Goal: Find specific page/section: Find specific page/section

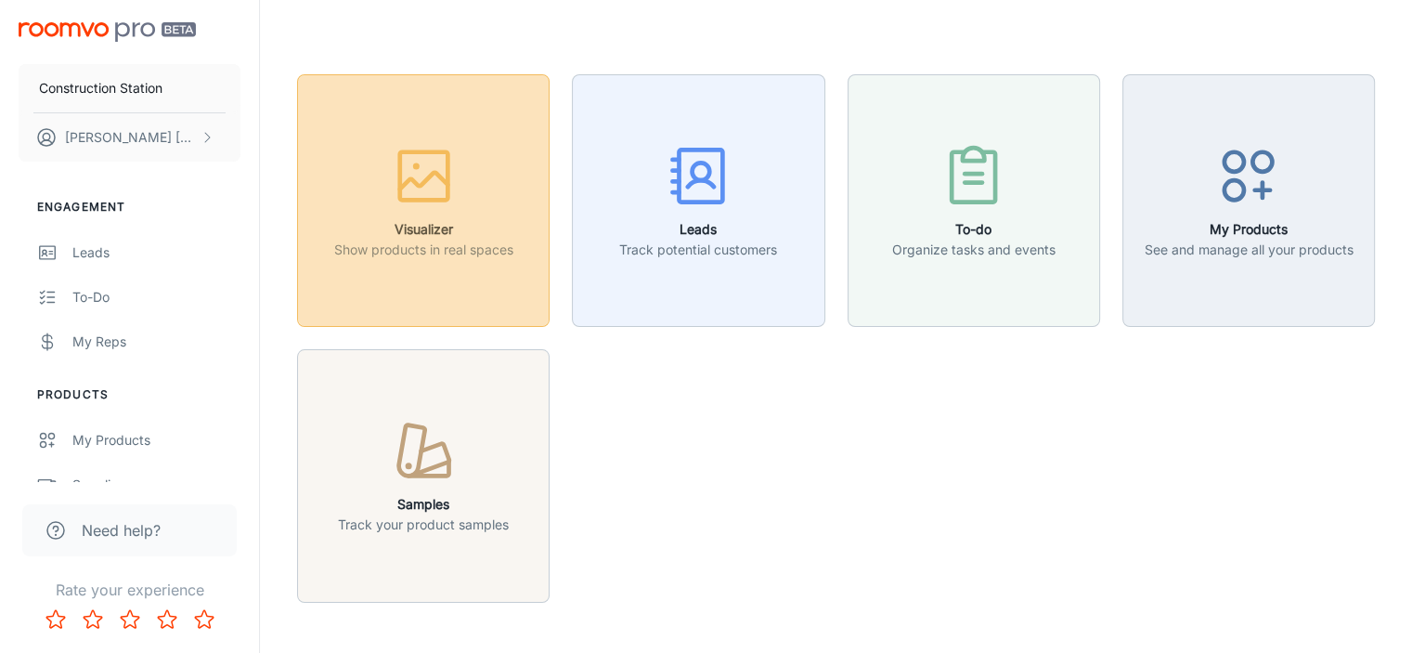
click at [476, 227] on h6 "Visualizer" at bounding box center [423, 229] width 179 height 20
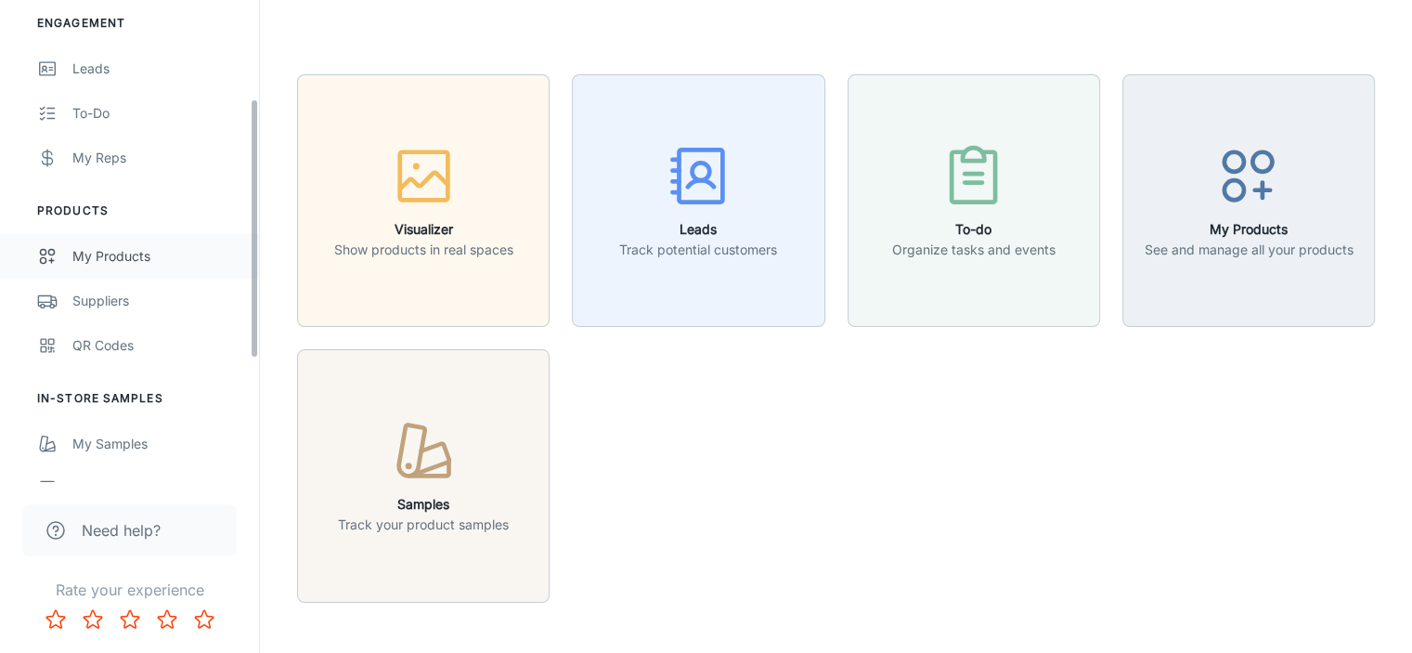
click at [123, 252] on div "My Products" at bounding box center [156, 256] width 168 height 20
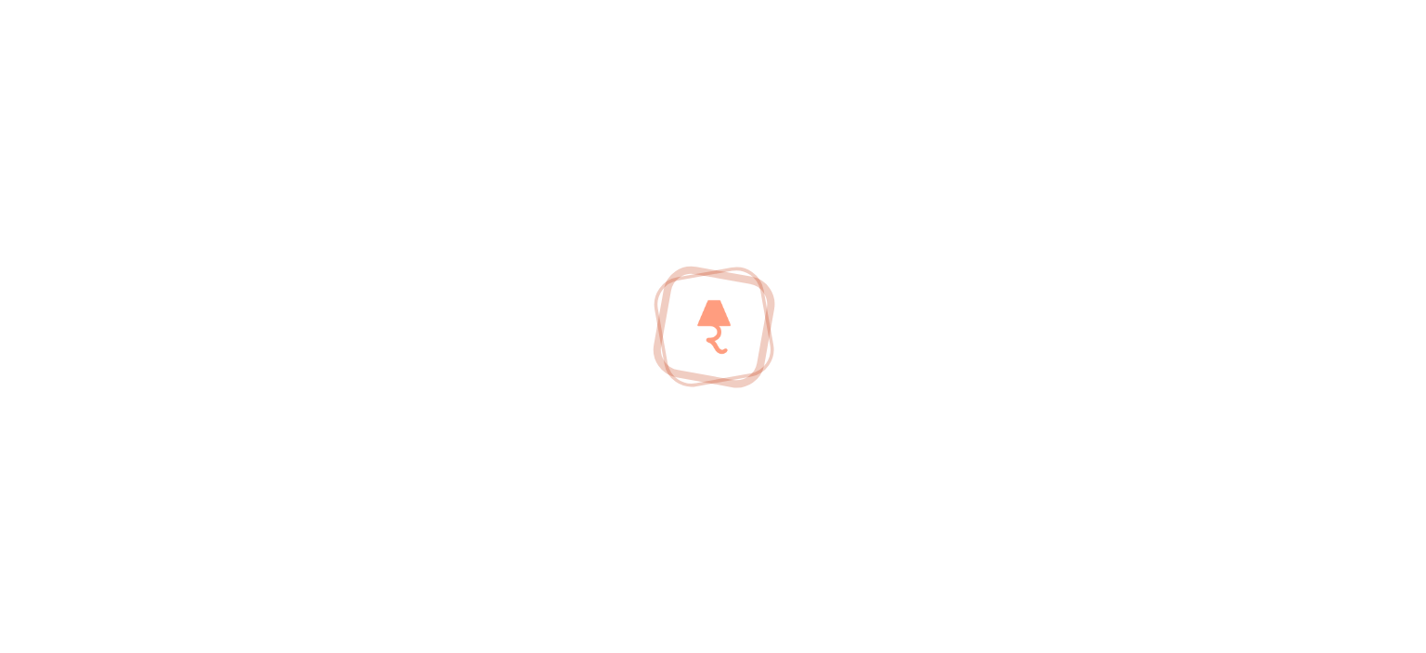
scroll to position [186, 0]
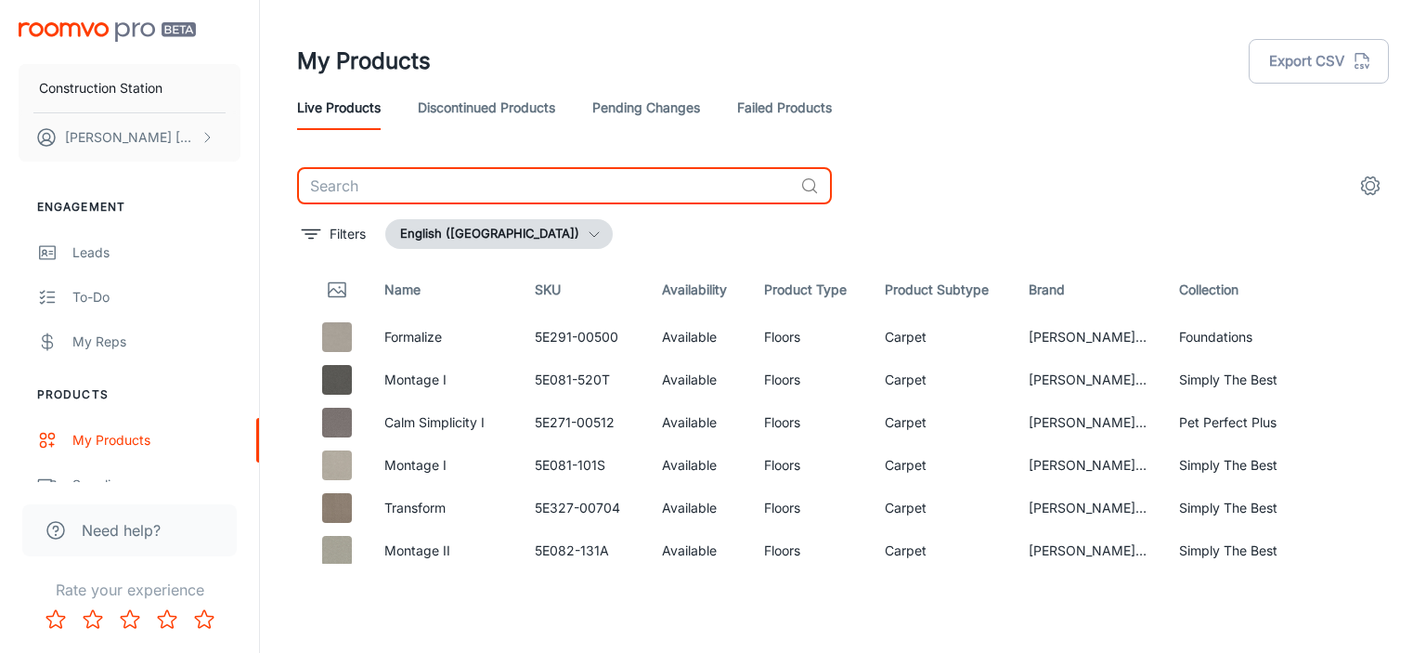
click at [482, 188] on input "text" at bounding box center [545, 185] width 496 height 37
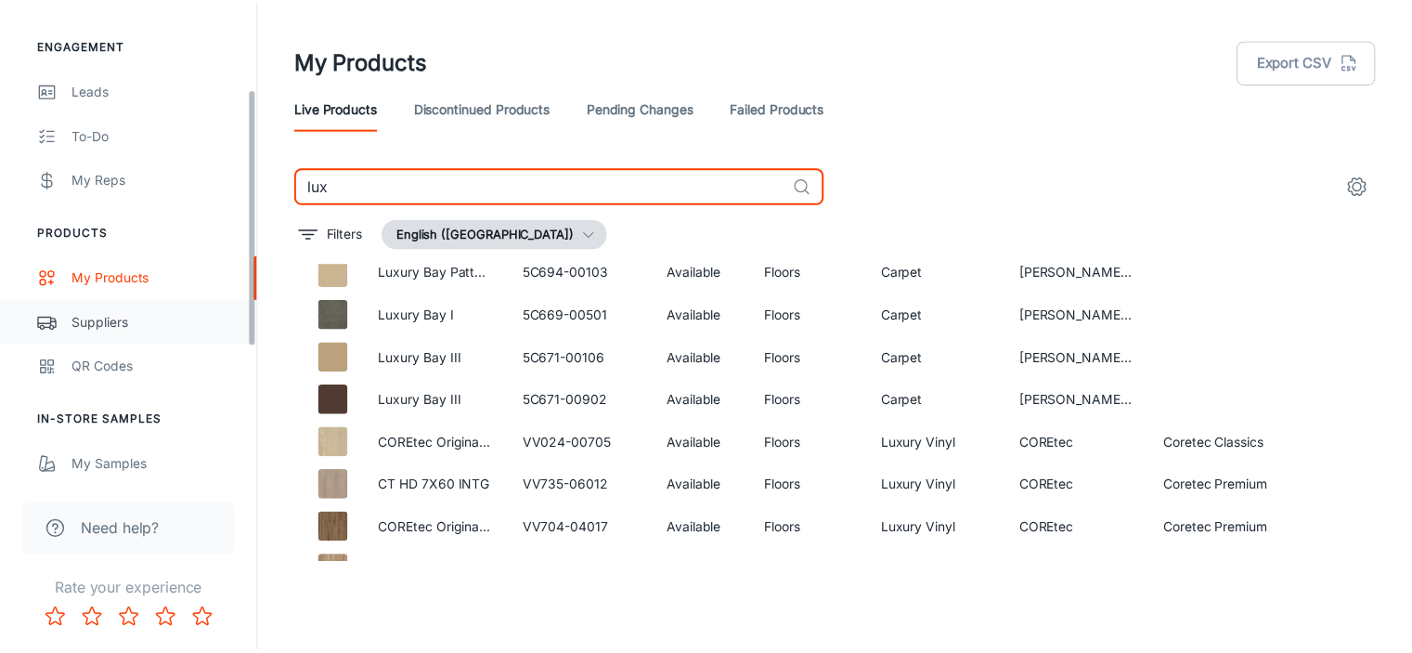
scroll to position [188, 0]
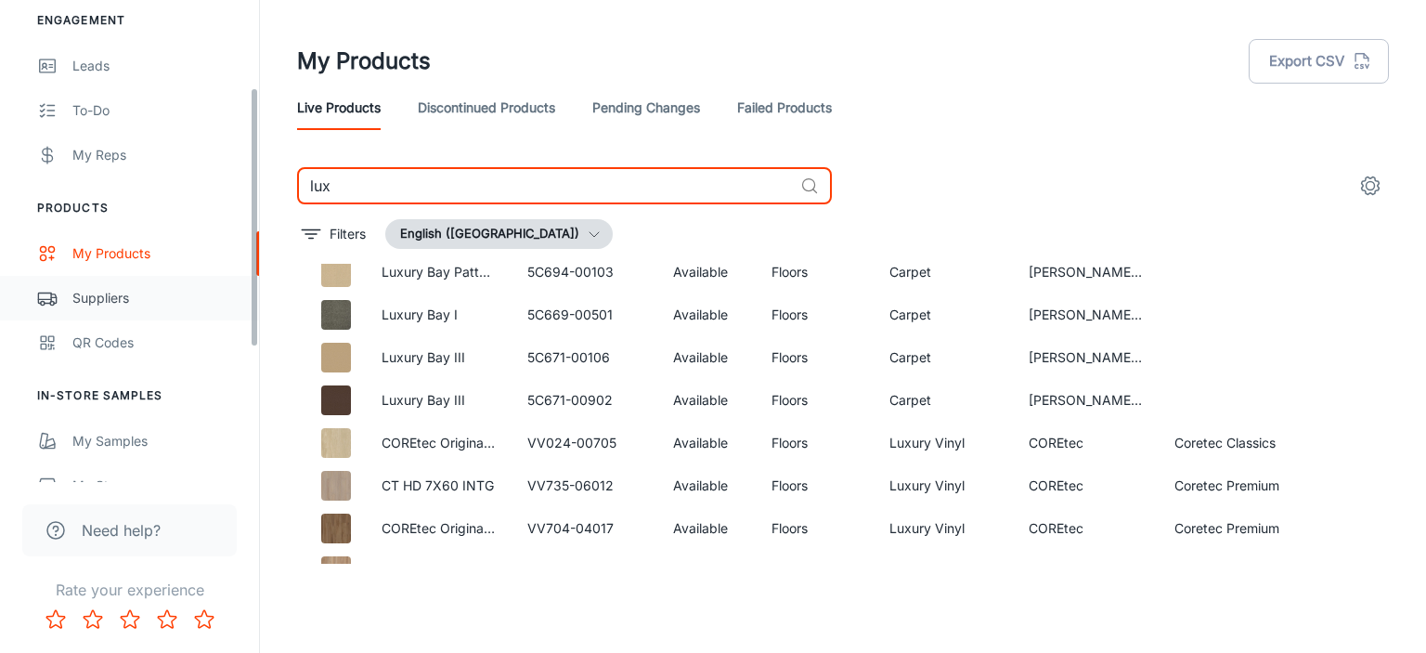
drag, startPoint x: 253, startPoint y: 204, endPoint x: 154, endPoint y: 296, distance: 134.7
click at [222, 306] on div "Construction Station [PERSON_NAME] Engagement Leads To-do My Reps Products My P…" at bounding box center [129, 241] width 259 height 482
type input "lux"
click at [109, 282] on link "Suppliers" at bounding box center [129, 296] width 259 height 45
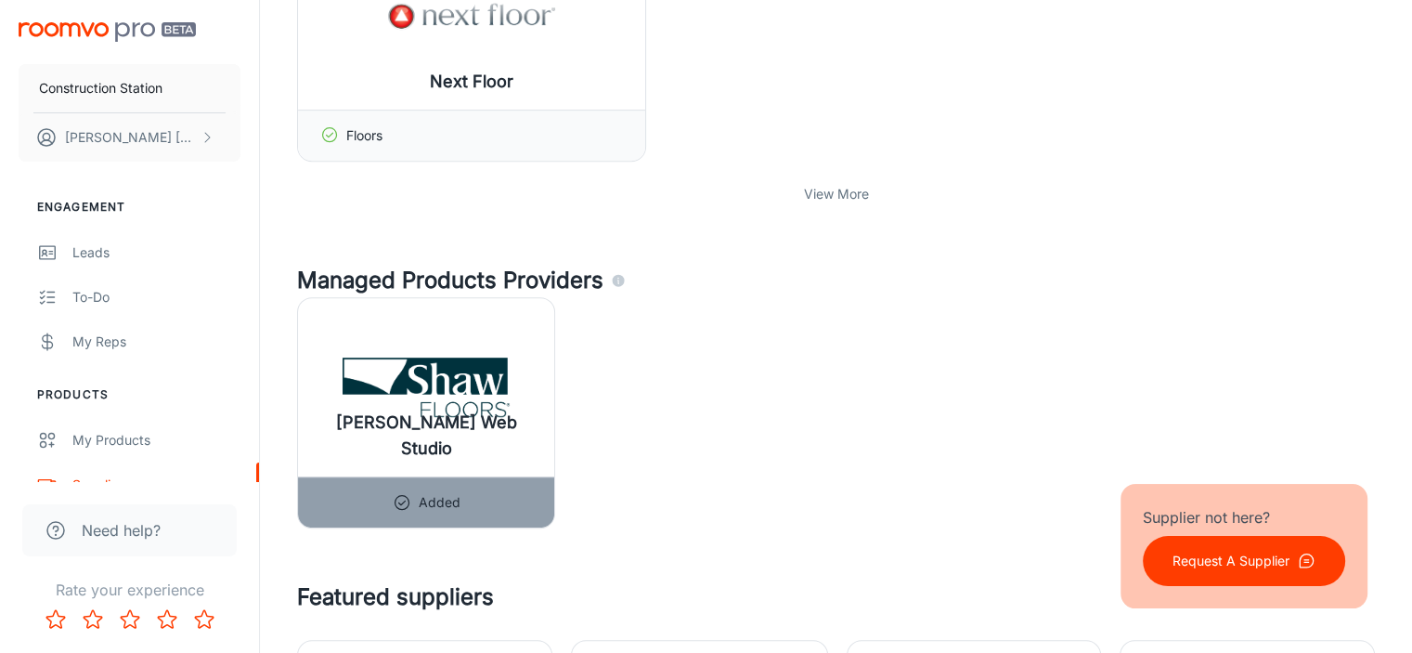
click at [820, 199] on p "View More" at bounding box center [836, 194] width 65 height 20
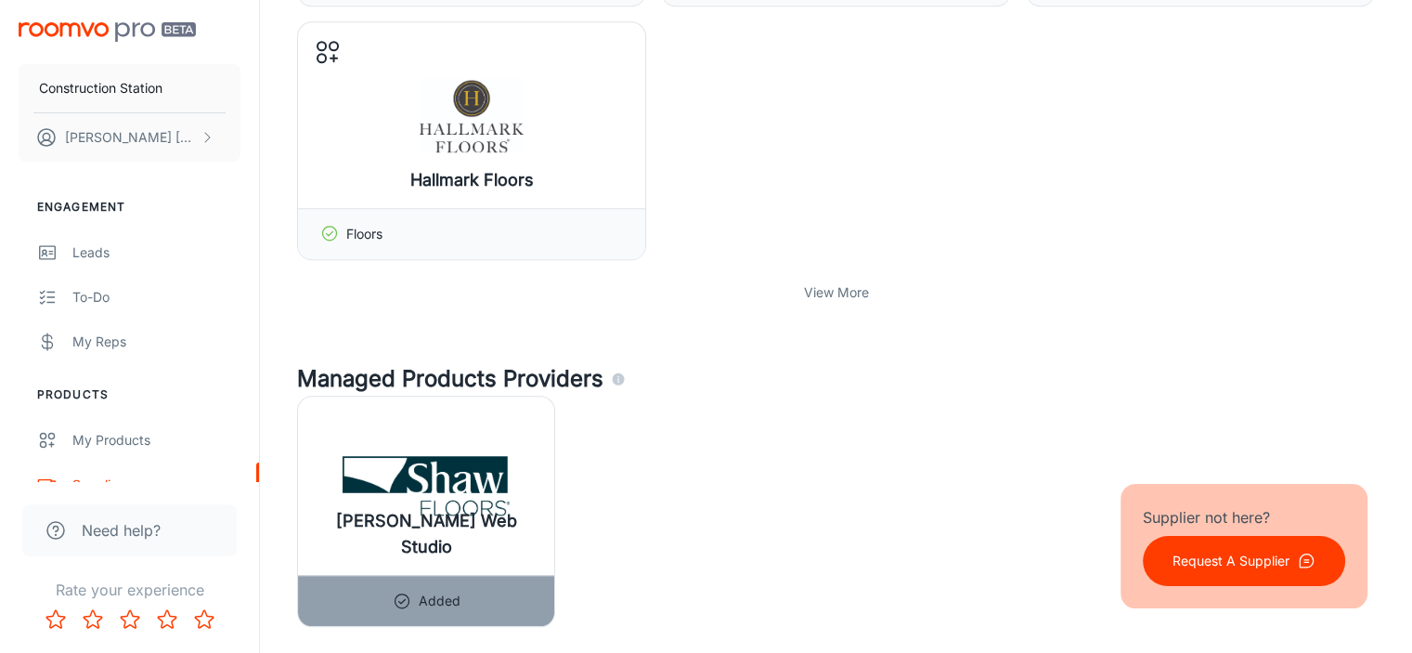
click at [829, 292] on p "View More" at bounding box center [836, 292] width 65 height 20
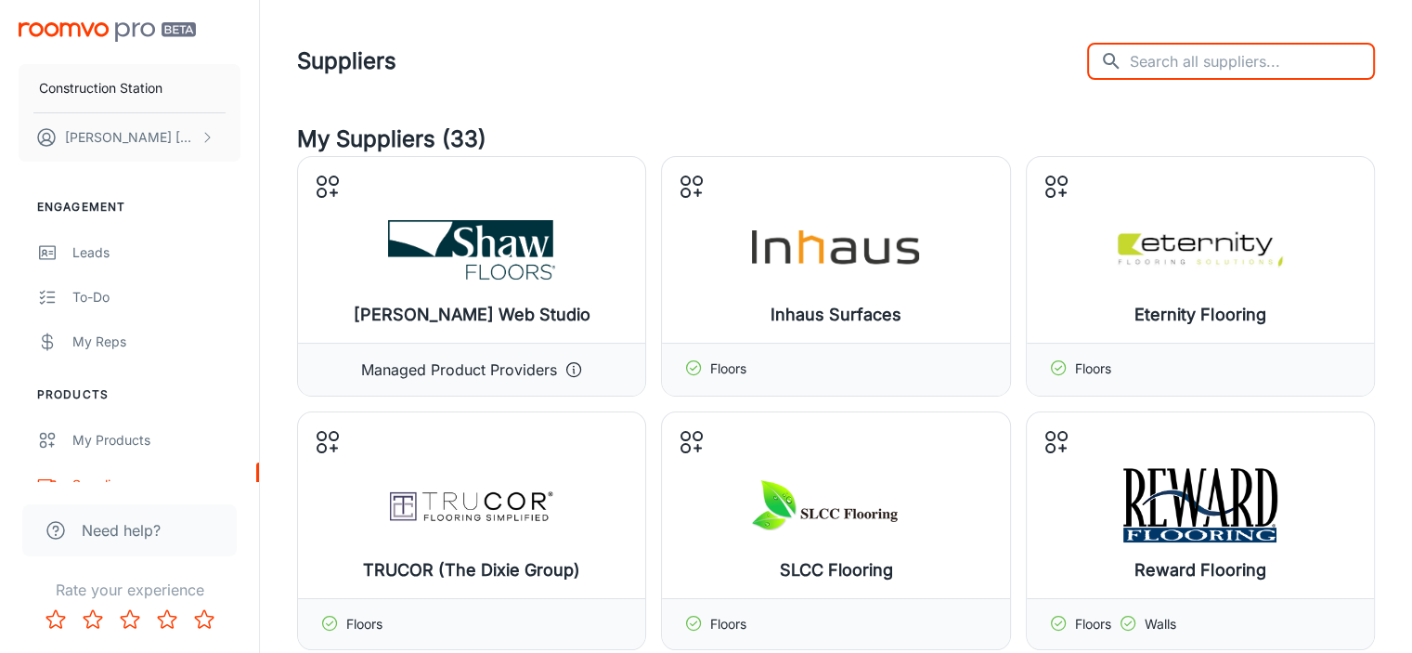
click at [1253, 66] on input "text" at bounding box center [1252, 61] width 245 height 37
type input "lux"
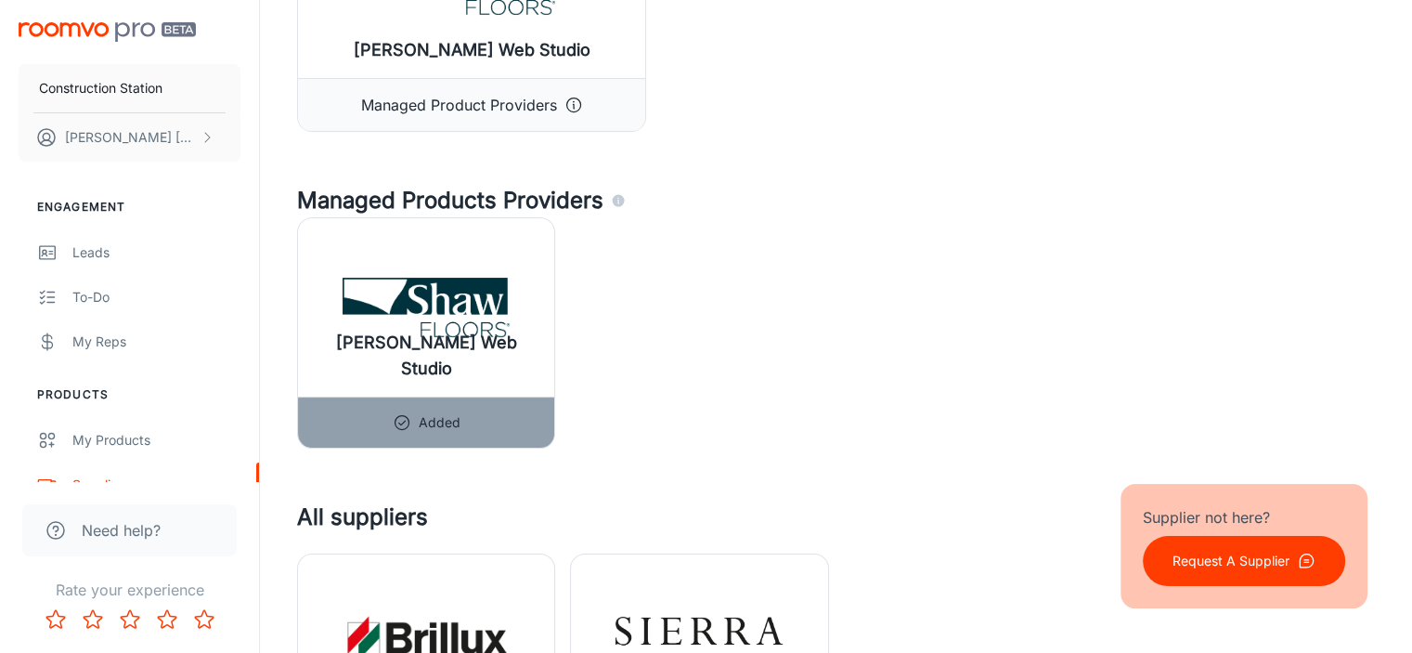
scroll to position [253, 0]
